Goal: Book appointment/travel/reservation

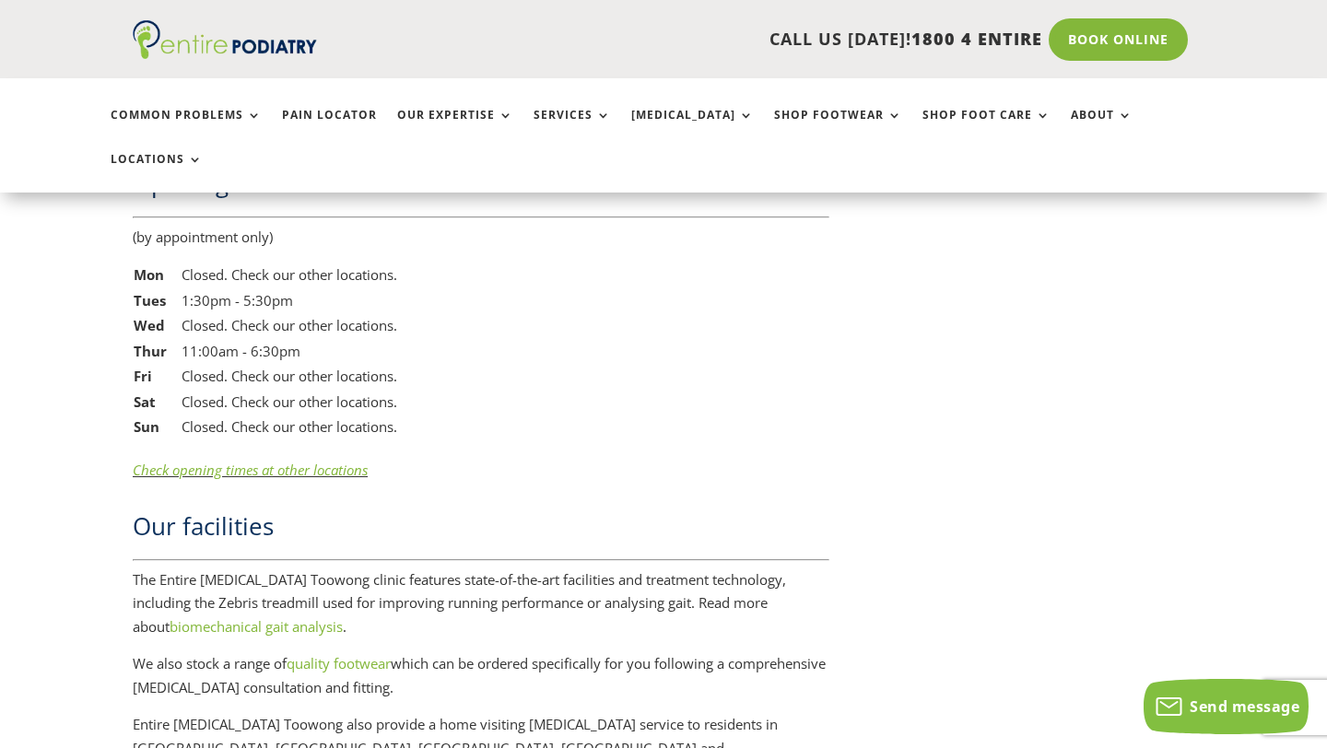
scroll to position [3111, 0]
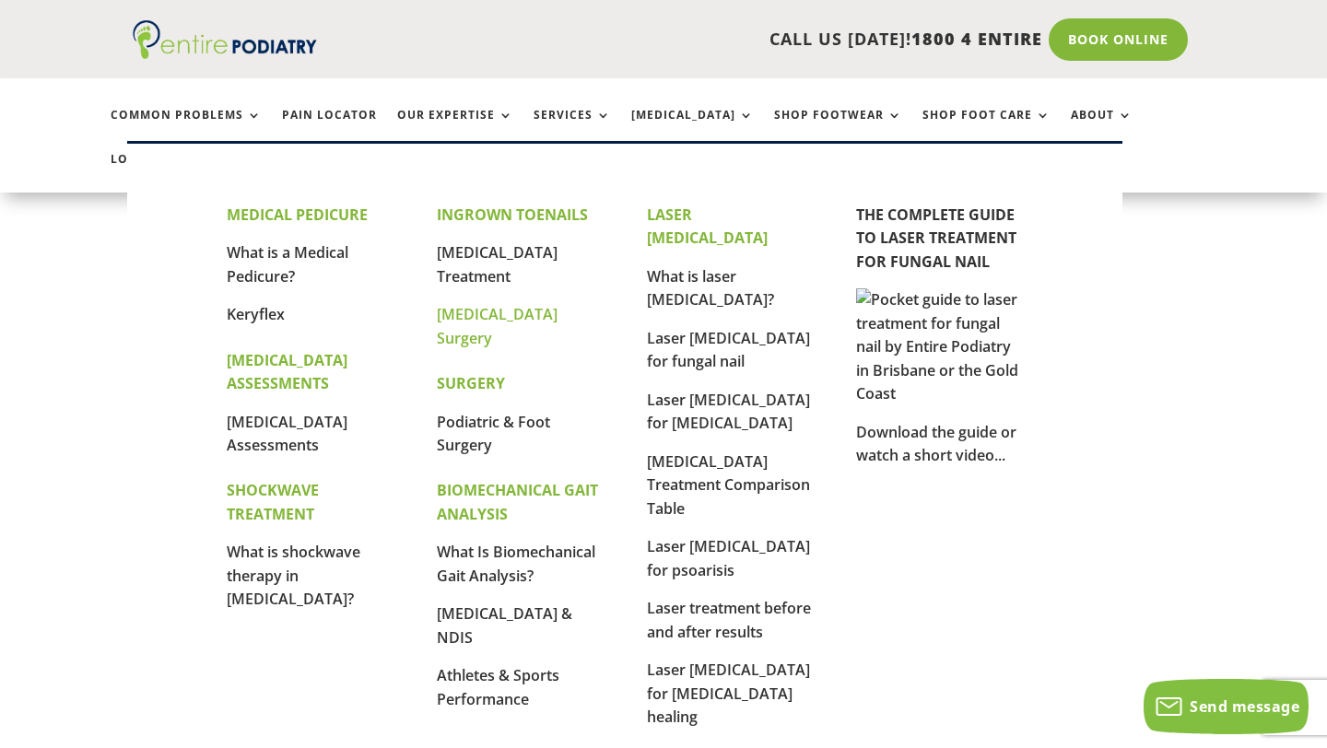
click at [468, 308] on link "[MEDICAL_DATA] Surgery" at bounding box center [497, 326] width 121 height 44
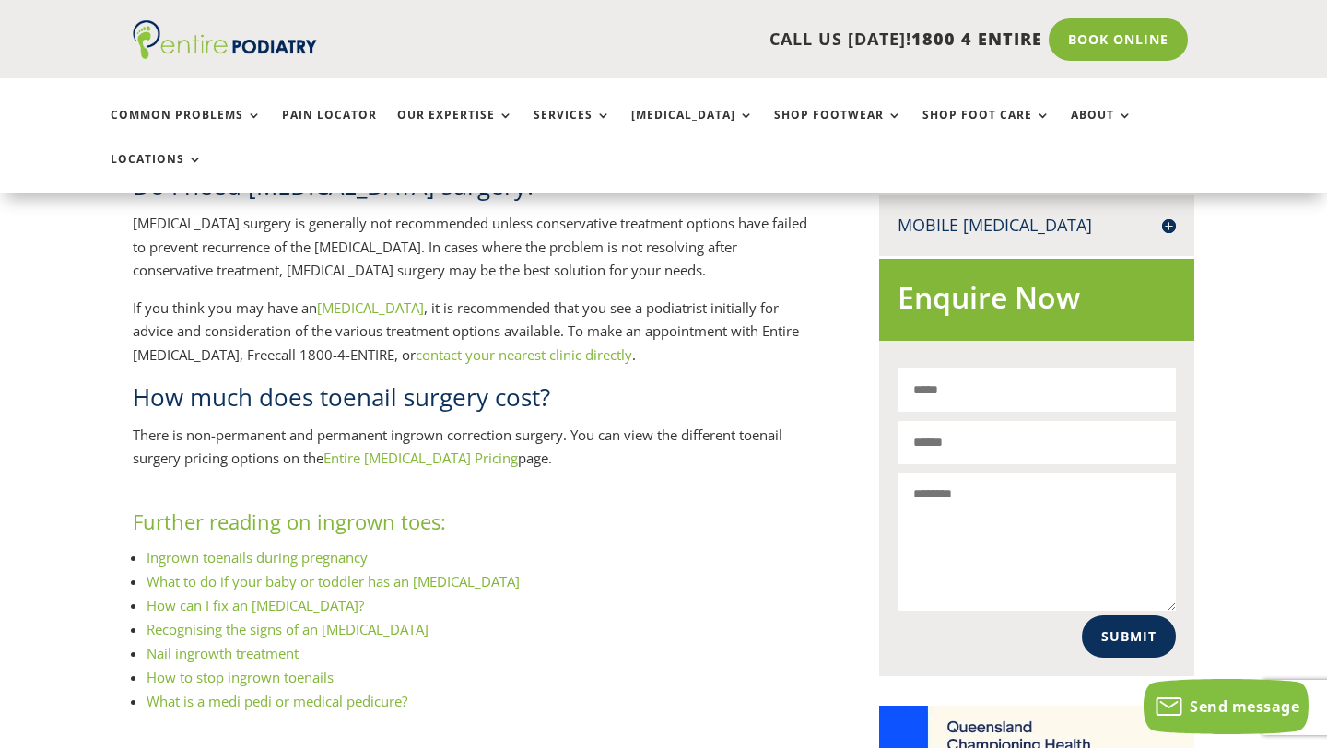
scroll to position [1040, 0]
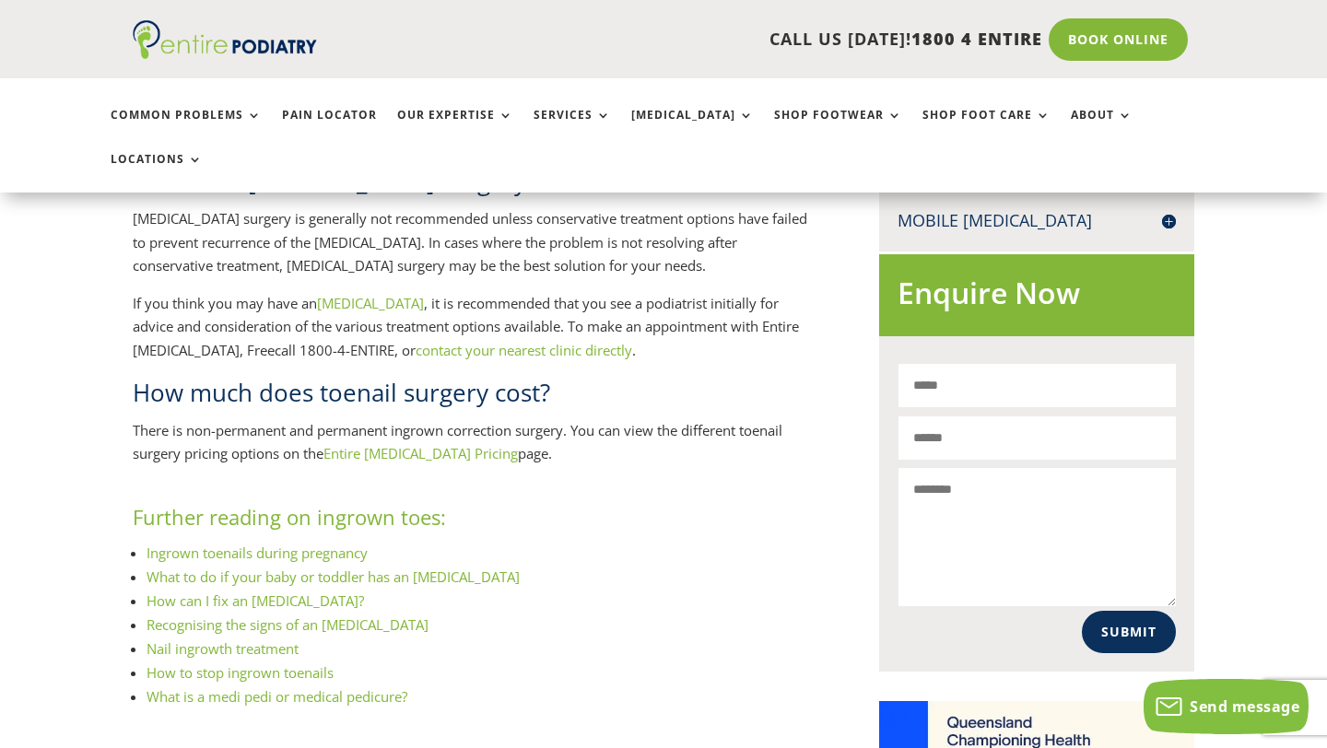
click at [379, 294] on link "ingrown toenail" at bounding box center [370, 303] width 107 height 18
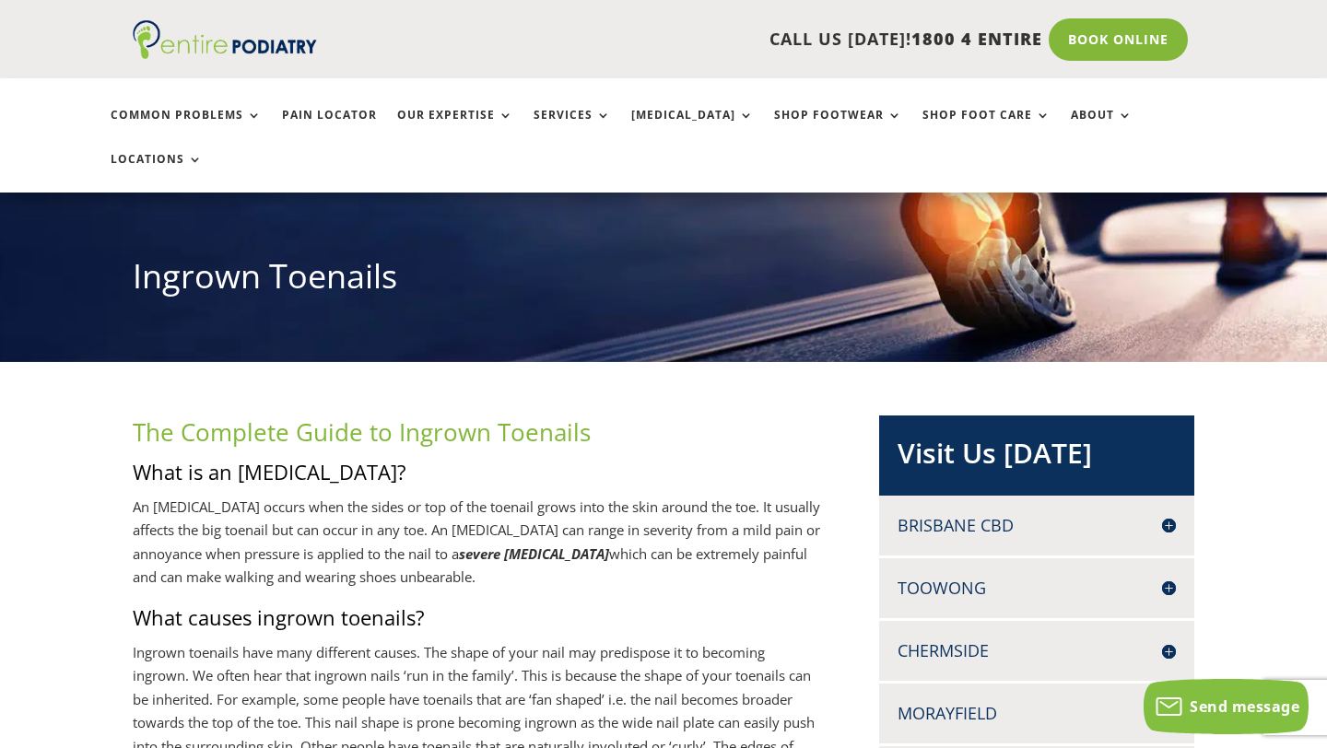
scroll to position [165, 0]
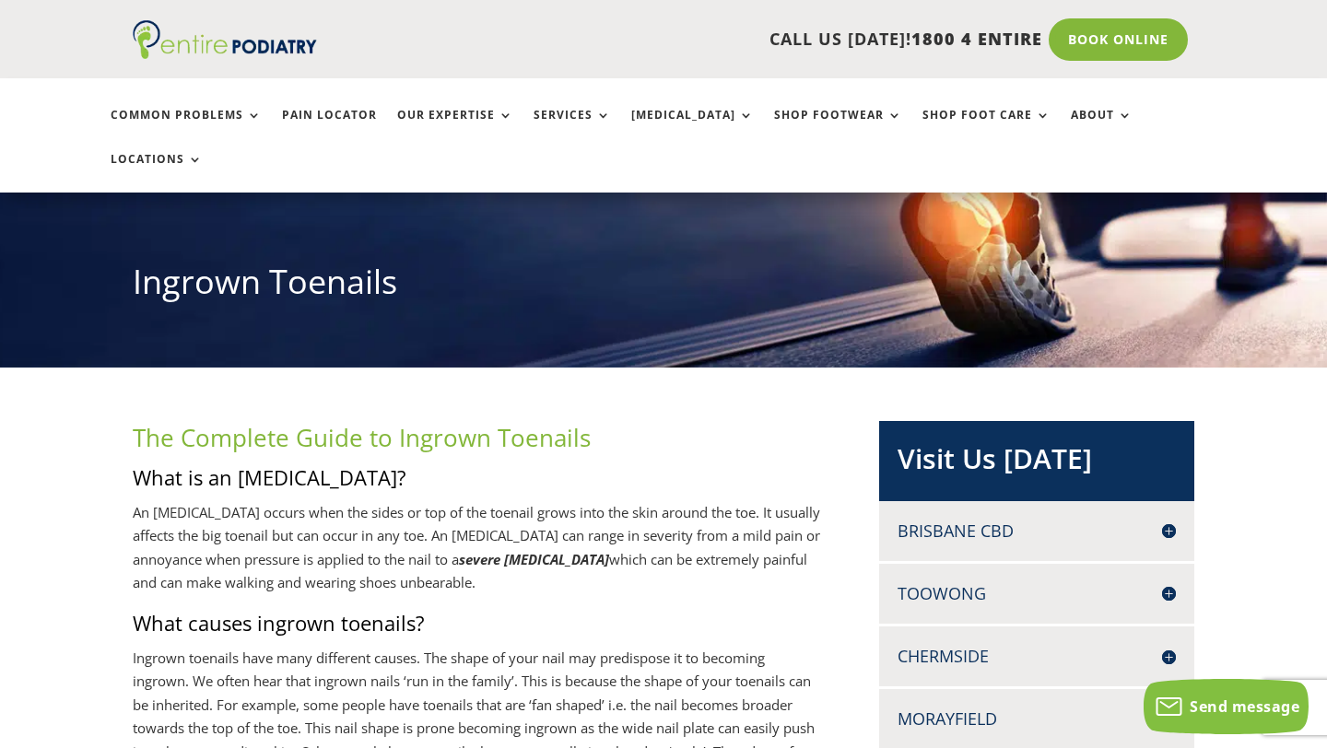
click at [1041, 582] on h4 "Toowong" at bounding box center [1036, 593] width 278 height 23
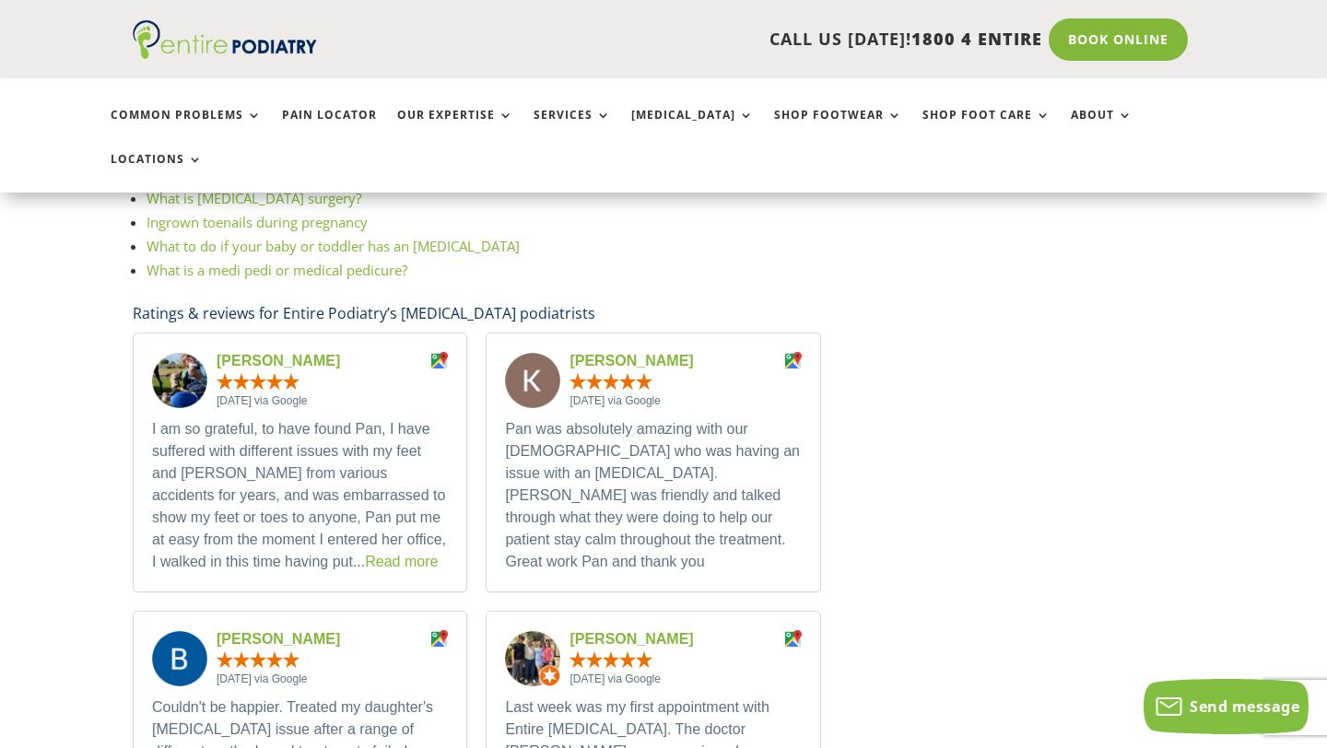
scroll to position [3127, 0]
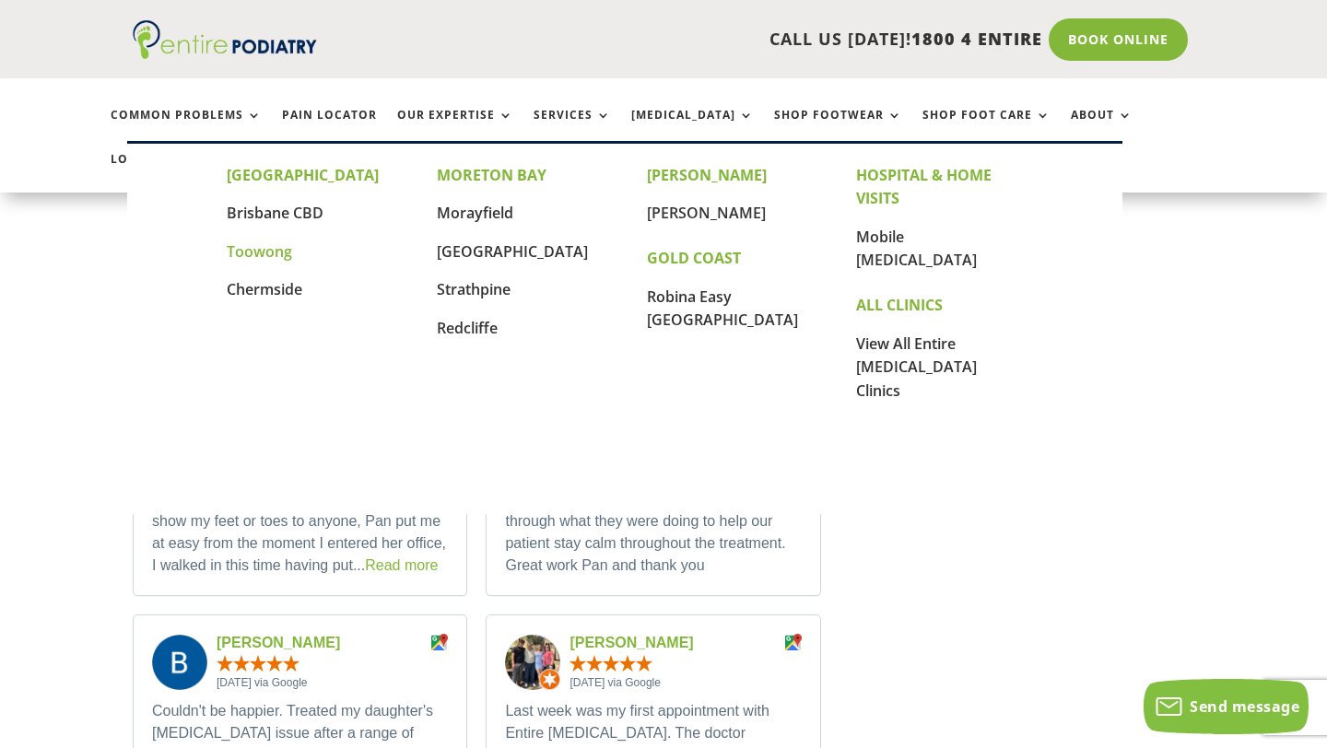
click at [276, 261] on link "Toowong" at bounding box center [259, 251] width 65 height 20
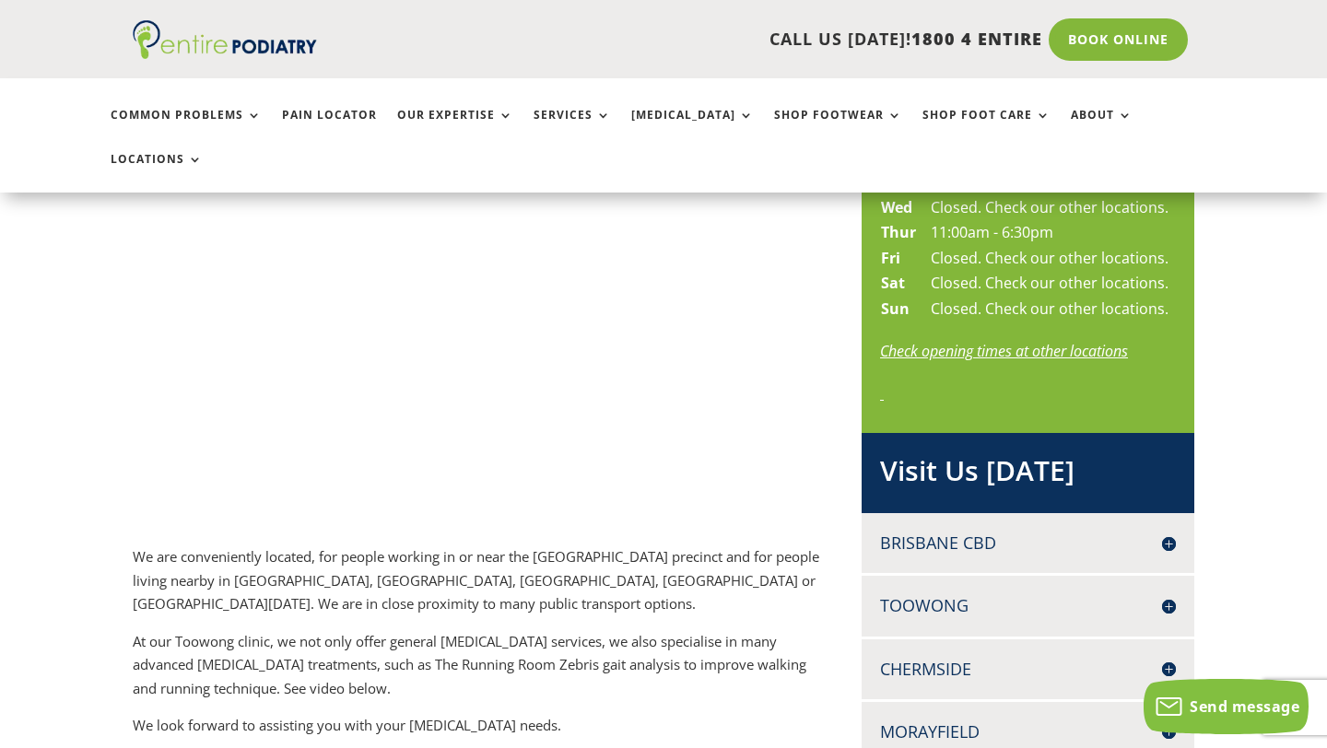
scroll to position [920, 0]
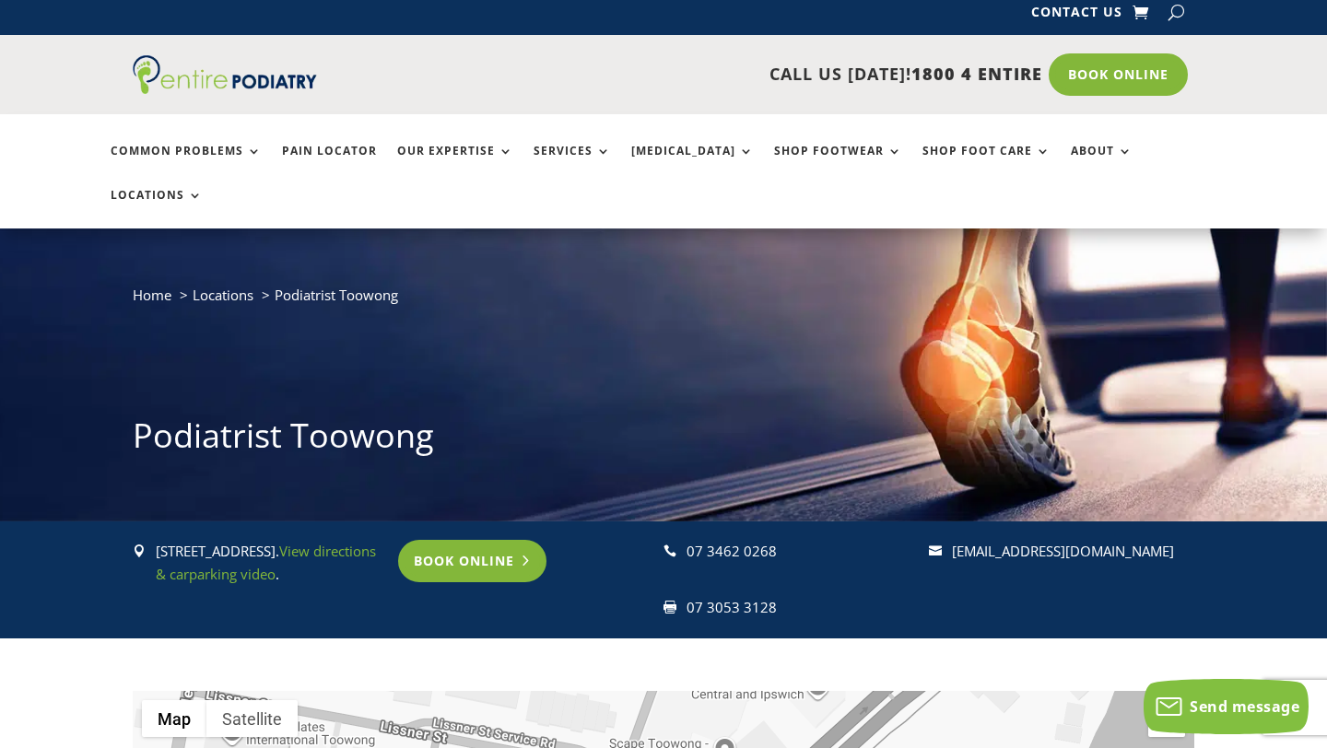
click at [496, 540] on link "Book Online" at bounding box center [472, 561] width 148 height 42
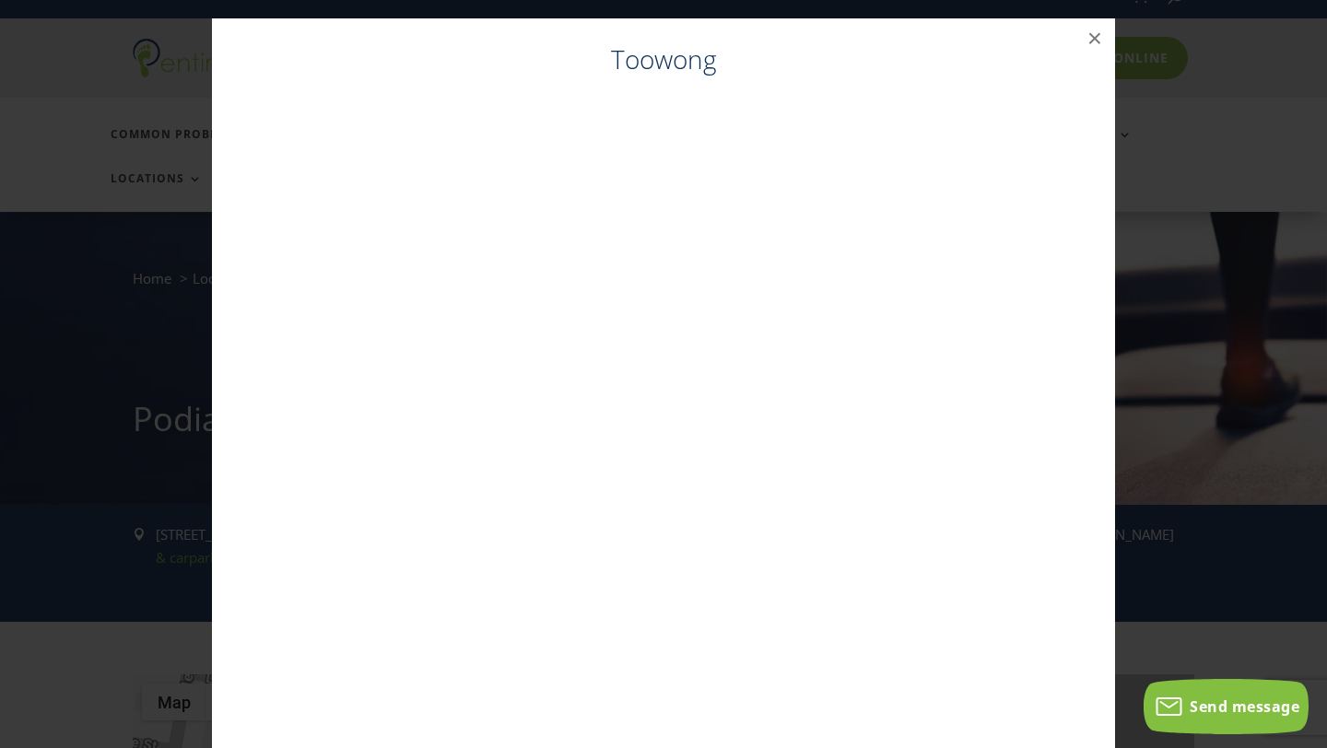
scroll to position [29, 0]
